Goal: Transaction & Acquisition: Subscribe to service/newsletter

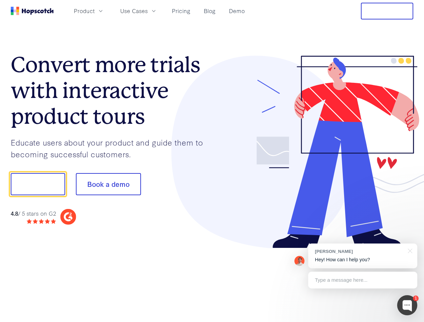
click at [212, 161] on div at bounding box center [312, 152] width 201 height 193
click at [95, 11] on span "Product" at bounding box center [84, 11] width 21 height 8
click at [148, 11] on span "Use Cases" at bounding box center [134, 11] width 28 height 8
click at [387, 11] on button "Free Trial" at bounding box center [387, 11] width 52 height 17
click at [38, 184] on button "Show me!" at bounding box center [38, 184] width 54 height 22
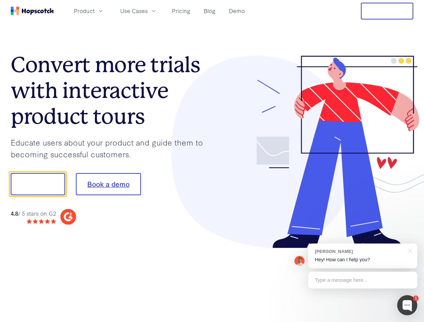
click at [108, 184] on button "Book a demo" at bounding box center [108, 184] width 65 height 22
click at [407, 306] on div at bounding box center [407, 306] width 20 height 20
click at [363, 256] on div at bounding box center [354, 184] width 126 height 224
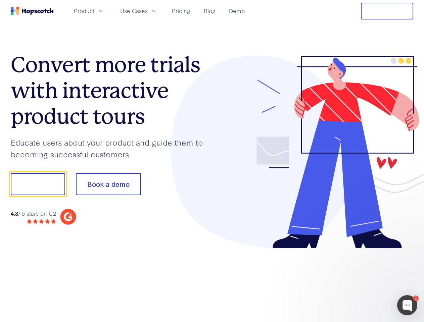
click at [409, 251] on div at bounding box center [354, 229] width 126 height 134
click at [363, 280] on div at bounding box center [354, 229] width 126 height 134
